Goal: Transaction & Acquisition: Purchase product/service

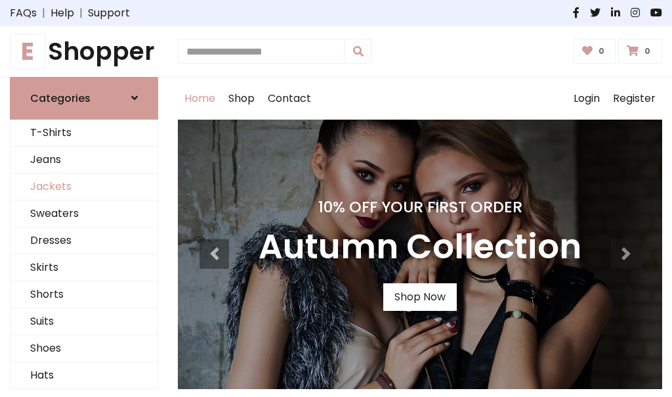
click at [84, 187] on link "Jackets" at bounding box center [84, 186] width 147 height 27
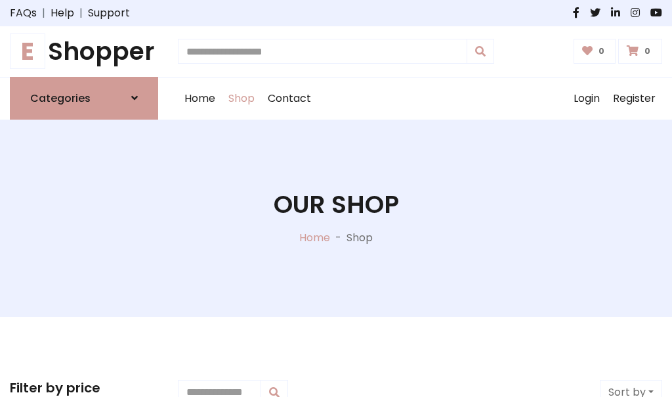
scroll to position [594, 0]
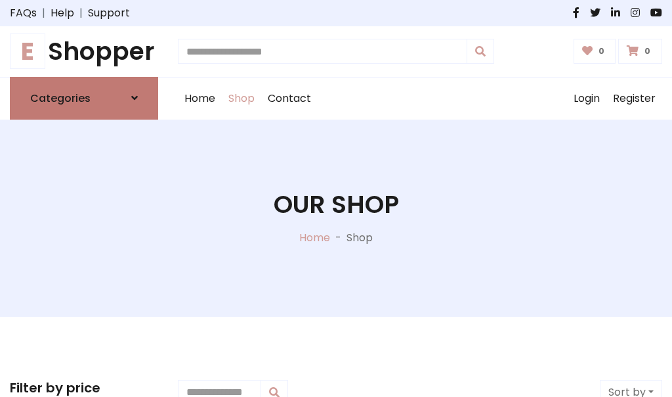
click at [84, 98] on h6 "Categories" at bounding box center [60, 98] width 60 height 12
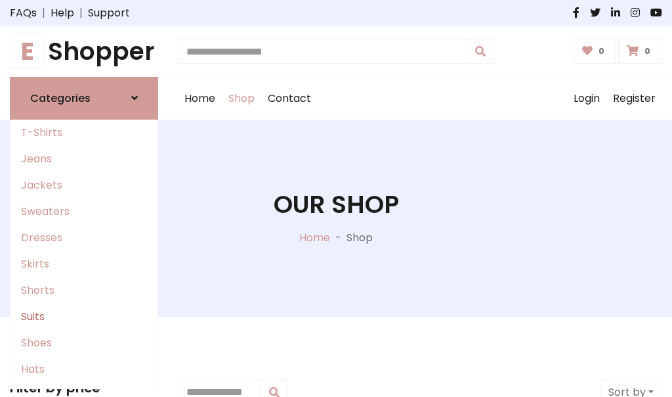
click at [84, 316] on link "Suits" at bounding box center [84, 316] width 147 height 26
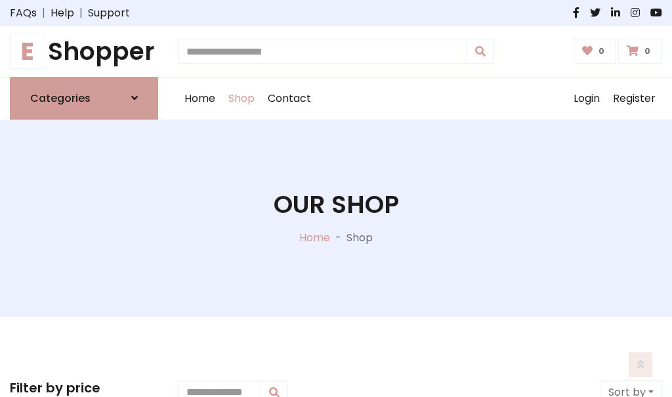
scroll to position [949, 0]
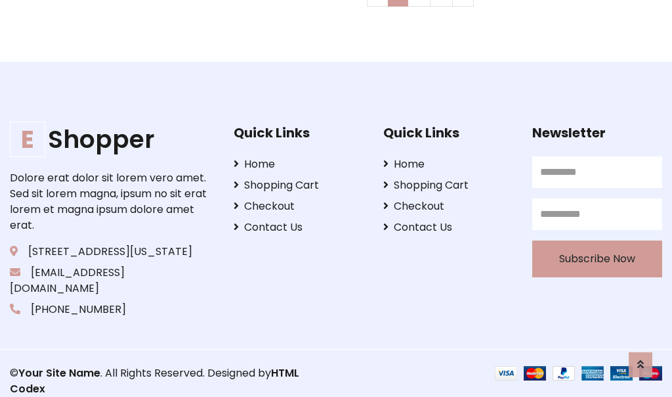
scroll to position [0, 0]
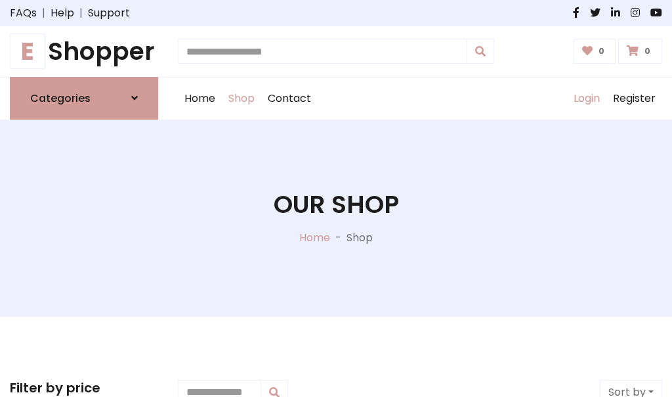
click at [586, 98] on link "Login" at bounding box center [586, 98] width 39 height 42
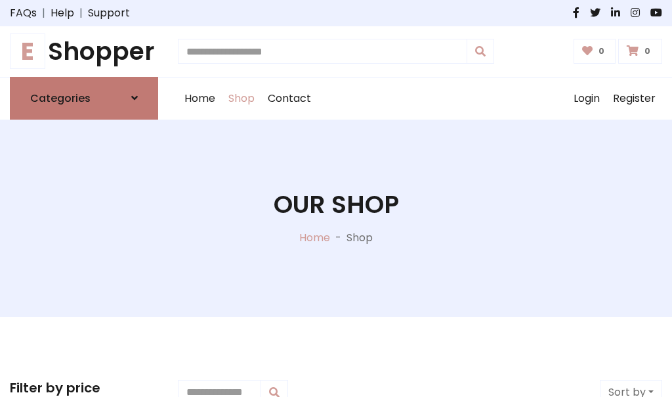
click at [135, 98] on icon at bounding box center [134, 98] width 7 height 11
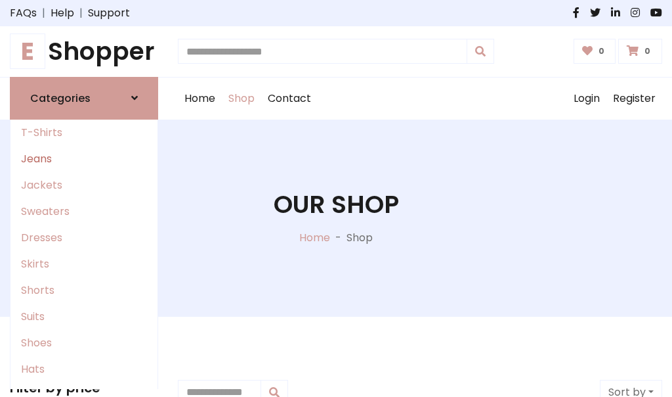
click at [84, 158] on link "Jeans" at bounding box center [84, 159] width 147 height 26
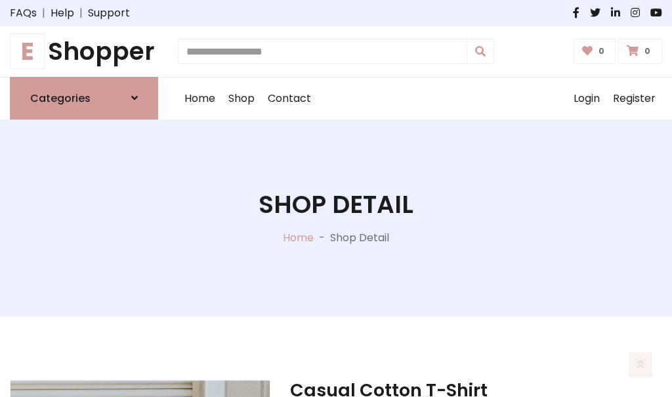
scroll to position [1227, 0]
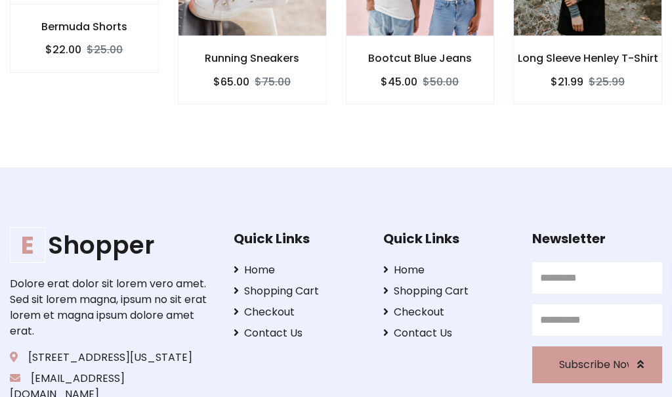
scroll to position [1226, 0]
